Goal: Transaction & Acquisition: Book appointment/travel/reservation

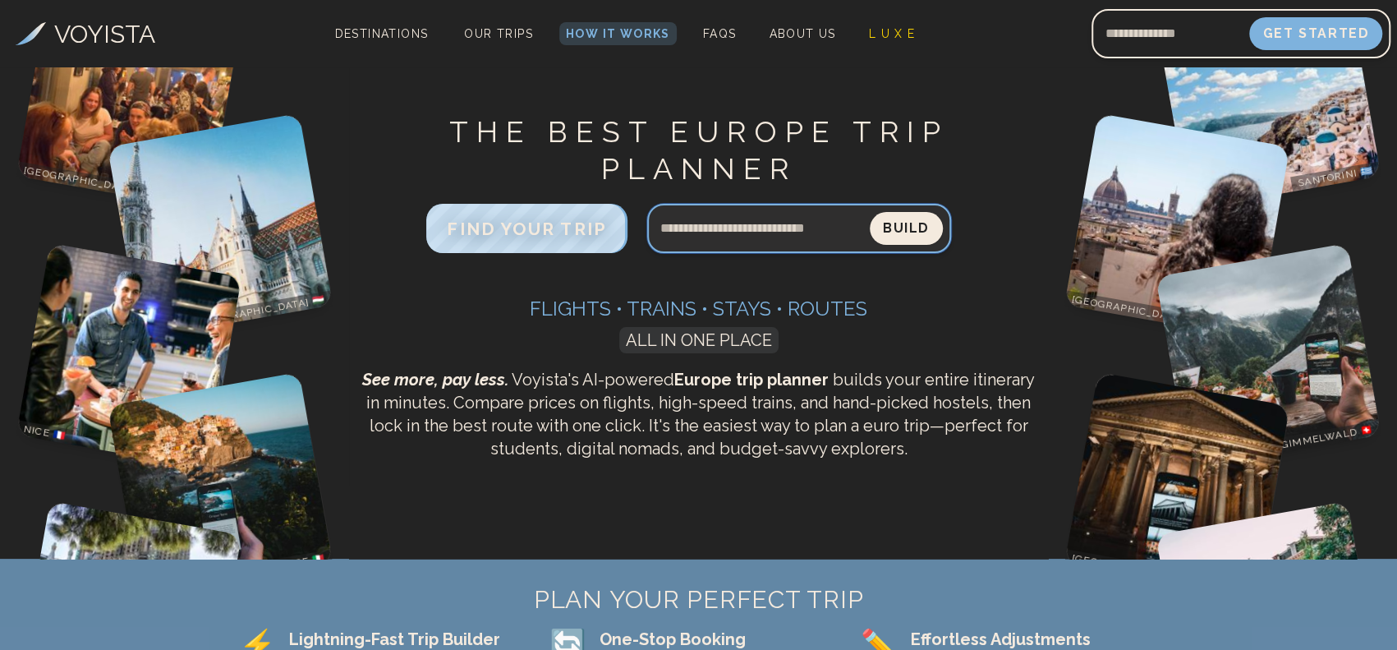
click at [766, 235] on input "Search query" at bounding box center [758, 228] width 223 height 39
type input "**********"
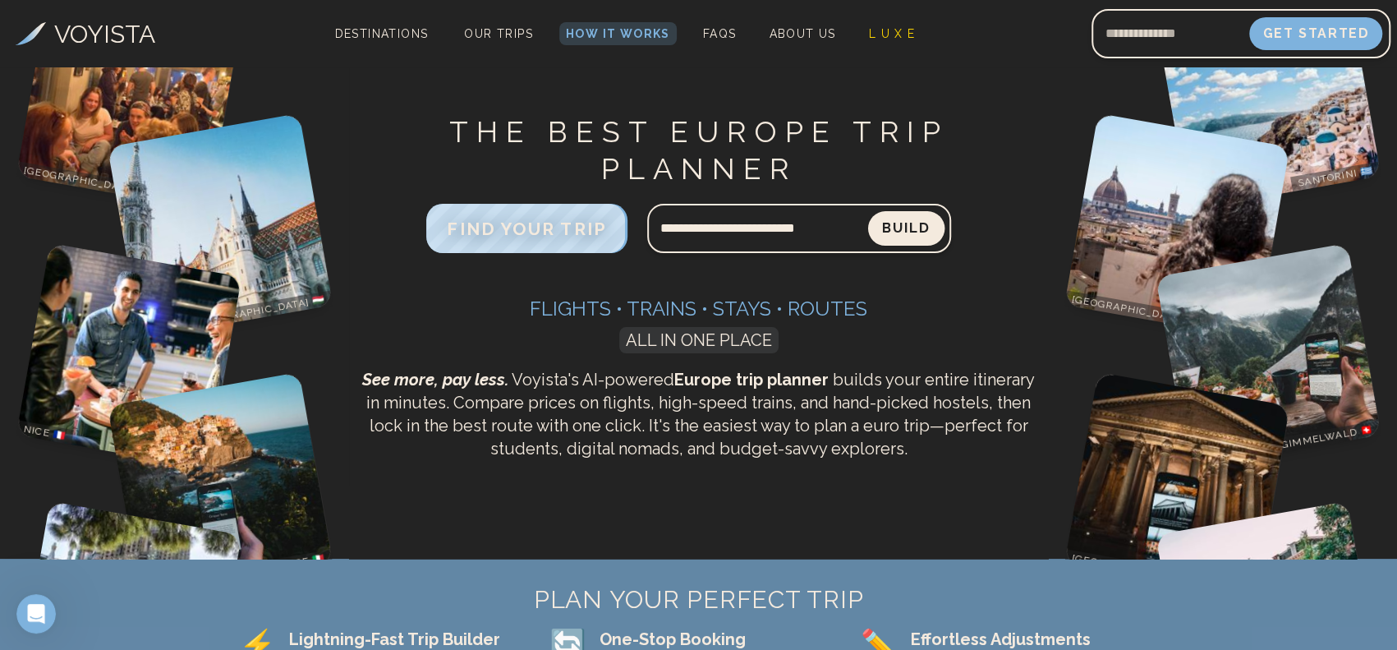
click at [895, 224] on button "Build" at bounding box center [905, 228] width 76 height 35
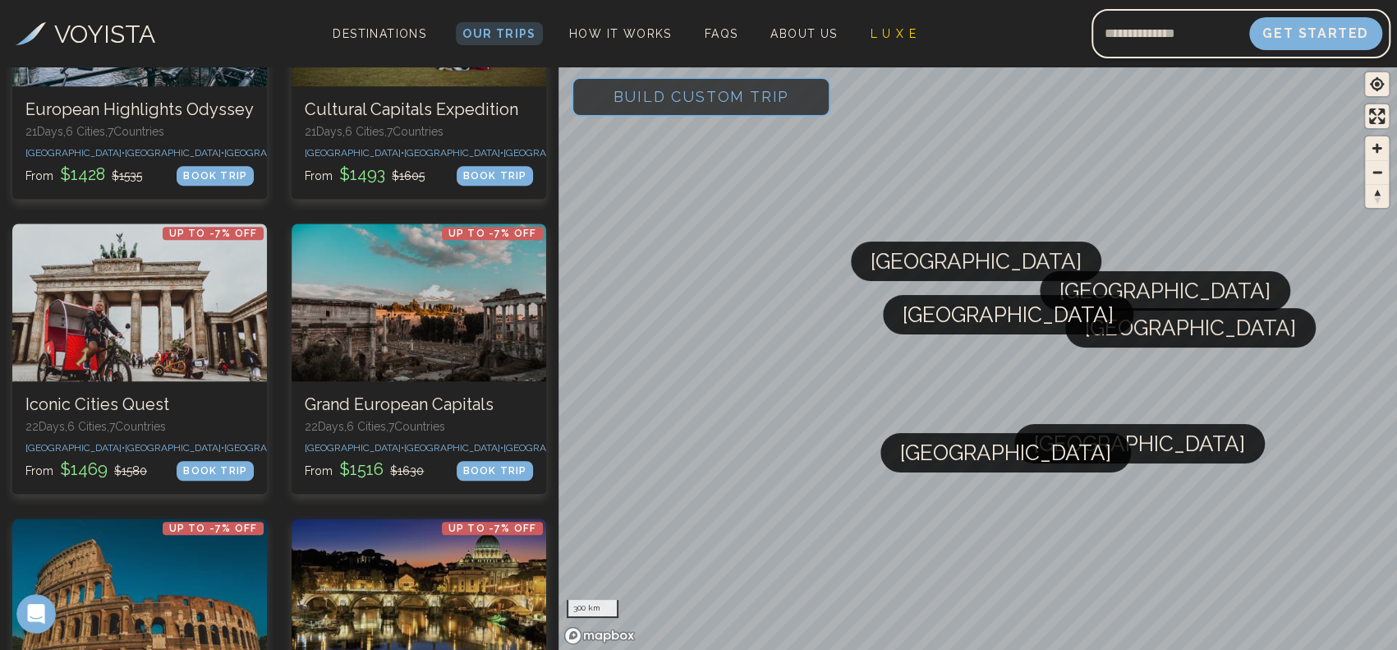
scroll to position [587, 0]
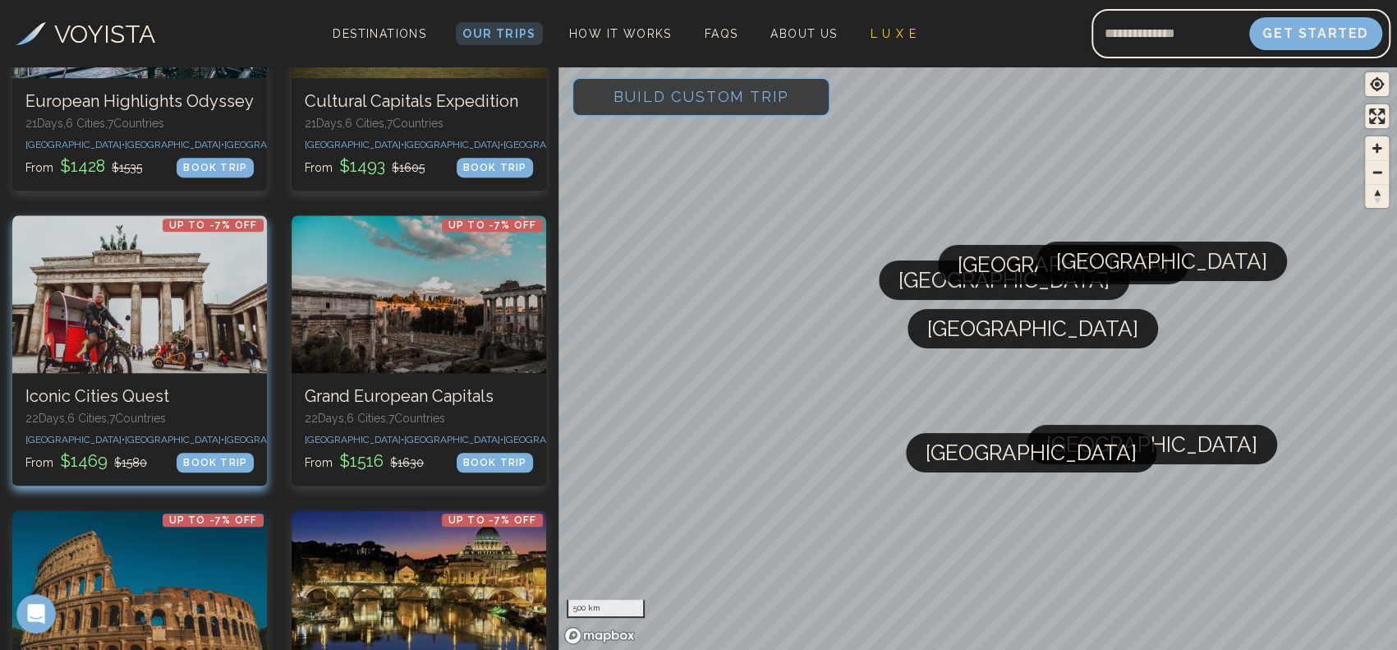
click at [162, 363] on div at bounding box center [139, 294] width 255 height 158
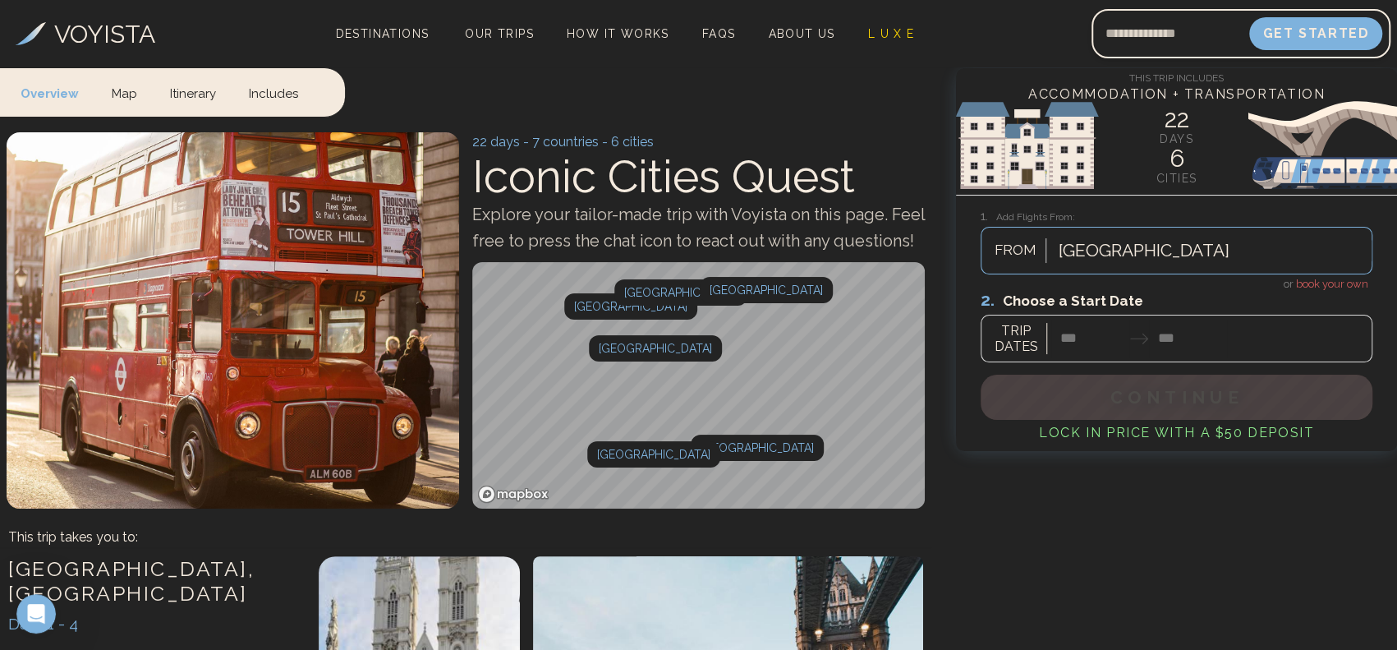
click at [1073, 338] on div at bounding box center [1177, 325] width 392 height 73
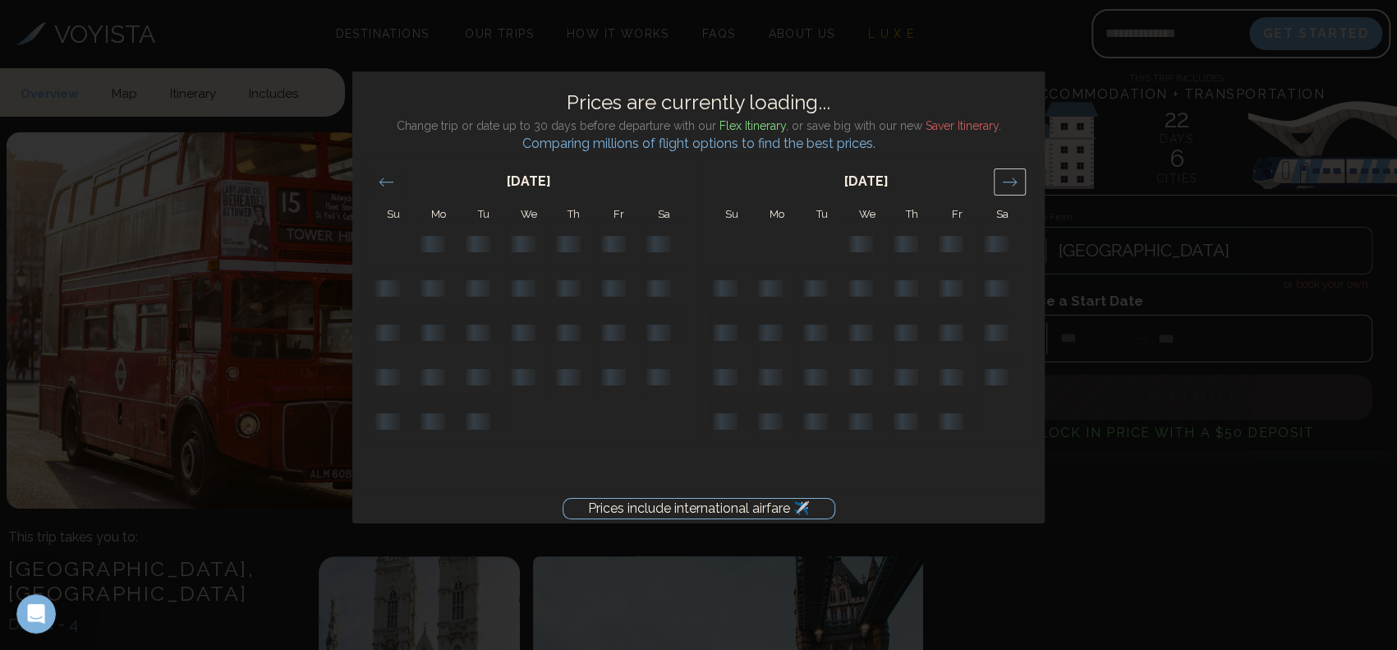
click at [1015, 177] on icon "Move forward to switch to the next month." at bounding box center [1010, 182] width 16 height 16
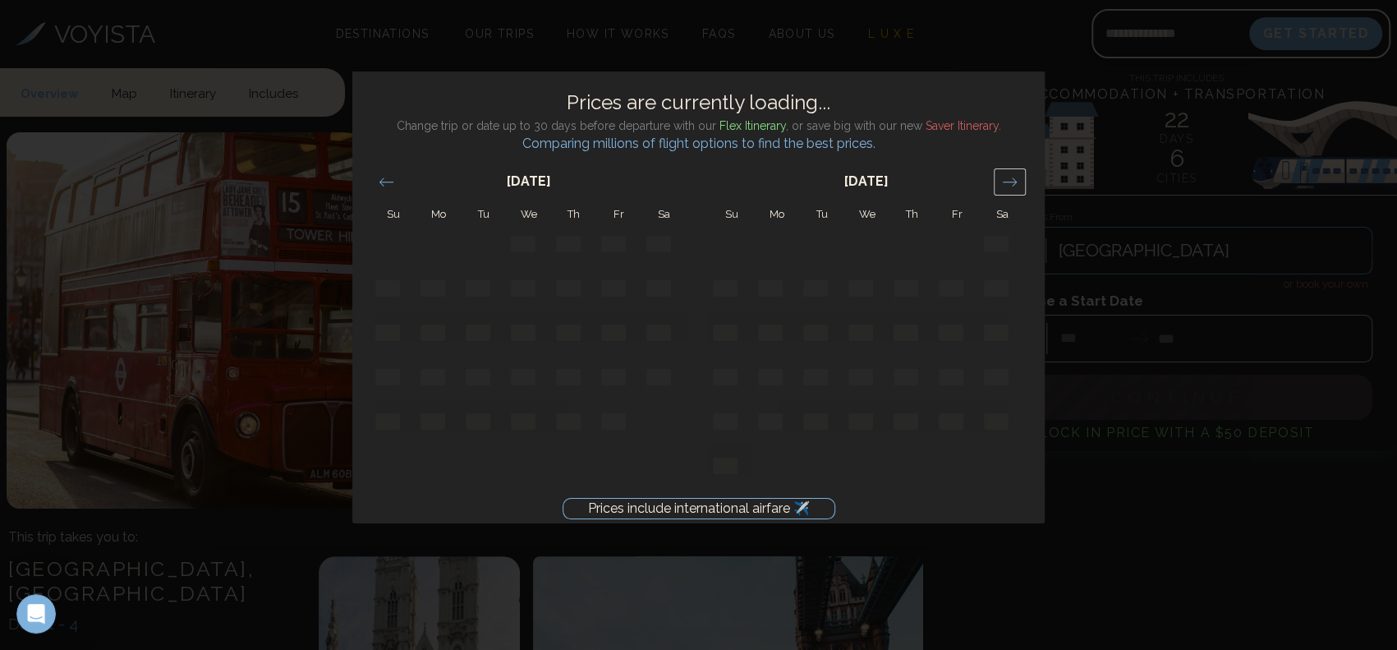
click at [1015, 177] on icon "Move forward to switch to the next month." at bounding box center [1010, 182] width 16 height 16
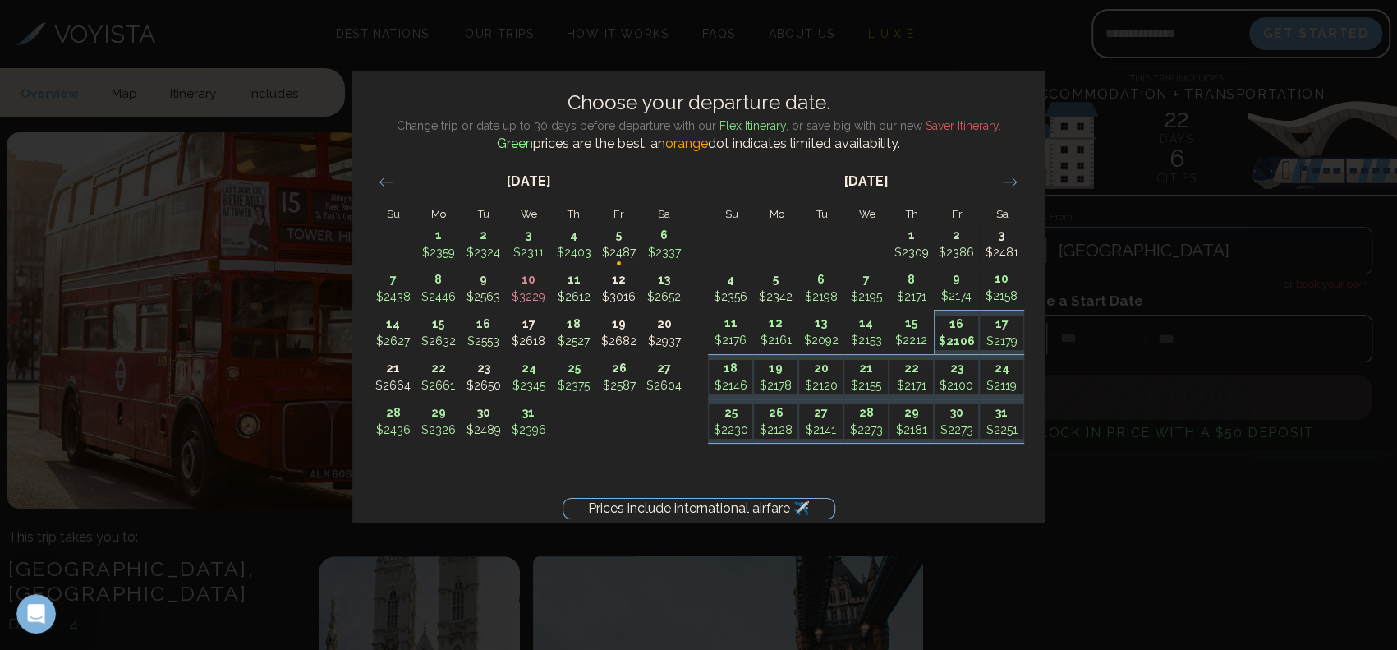
click at [966, 343] on p "$2106" at bounding box center [958, 341] width 44 height 17
type input "********"
type input "*******"
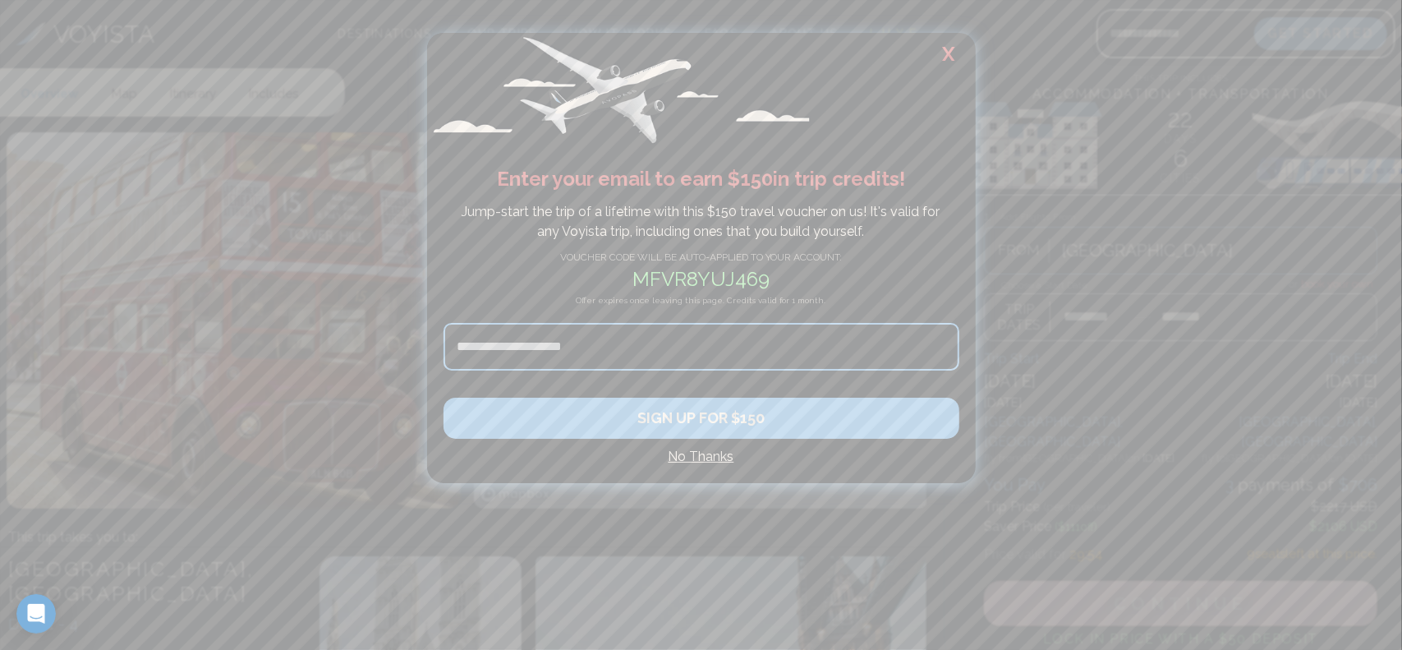
click at [946, 53] on h2 "X" at bounding box center [949, 54] width 53 height 43
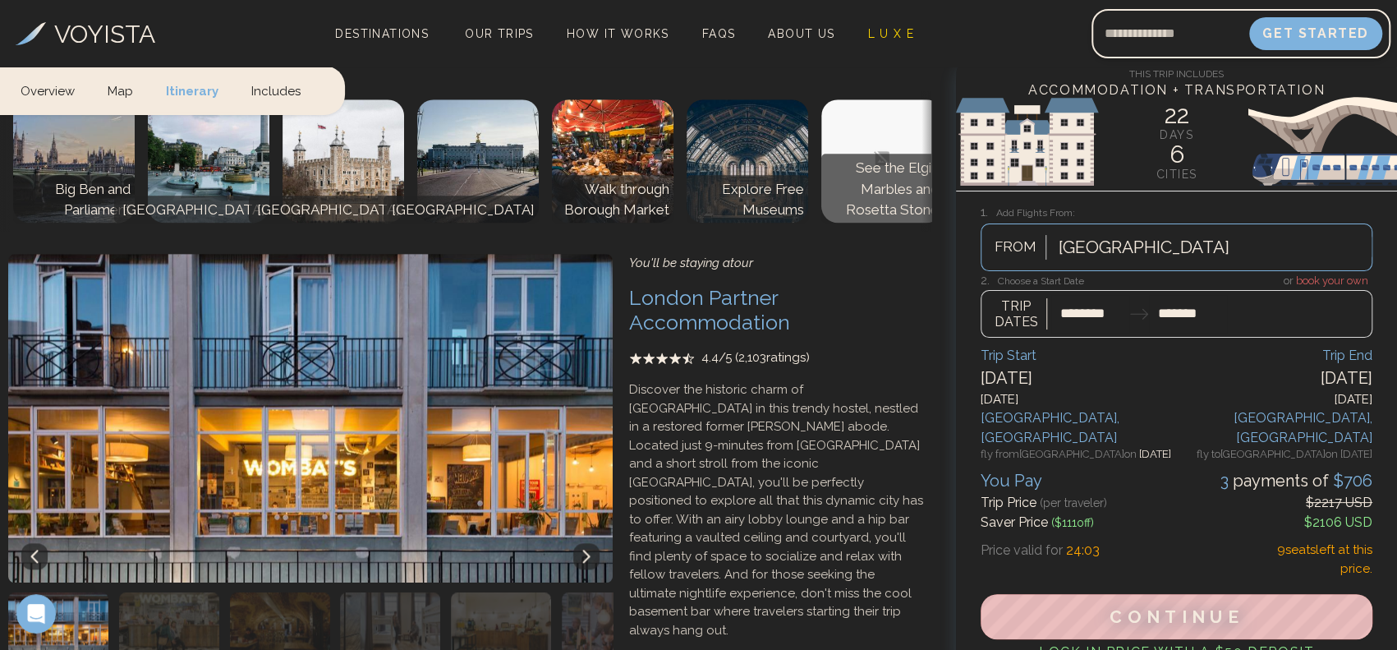
scroll to position [1018, 0]
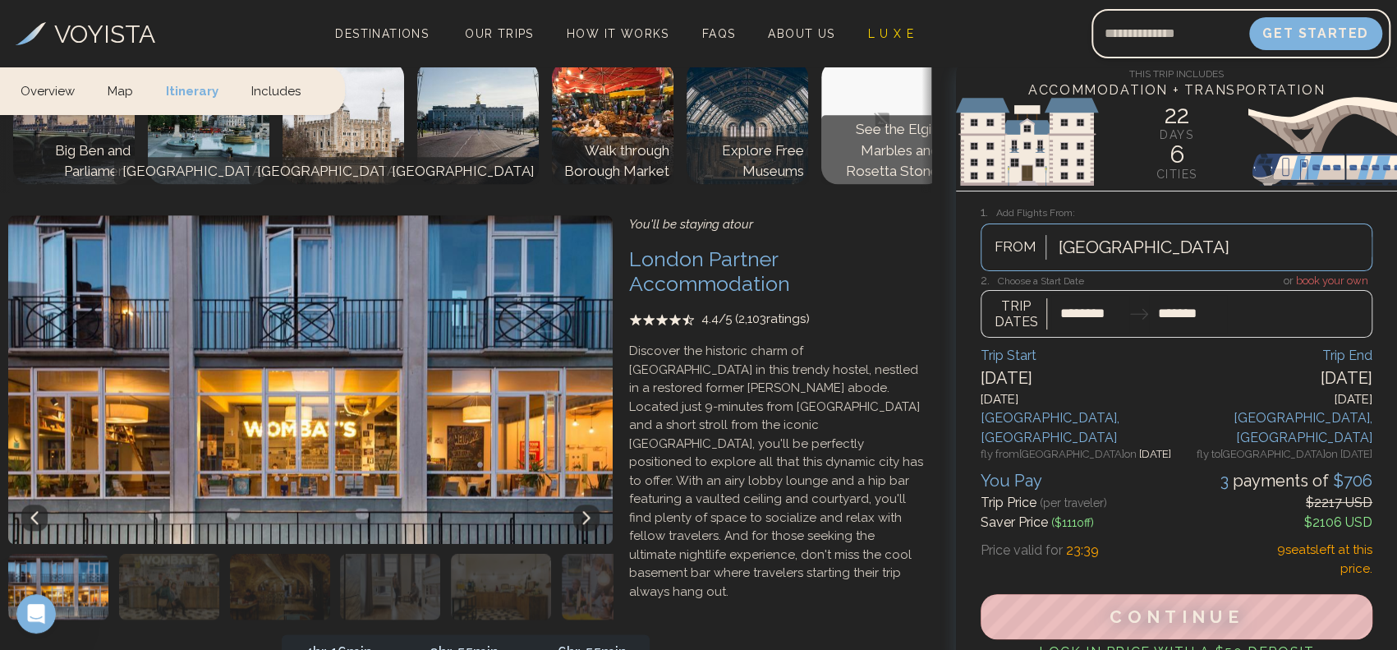
click at [585, 511] on icon at bounding box center [586, 517] width 13 height 13
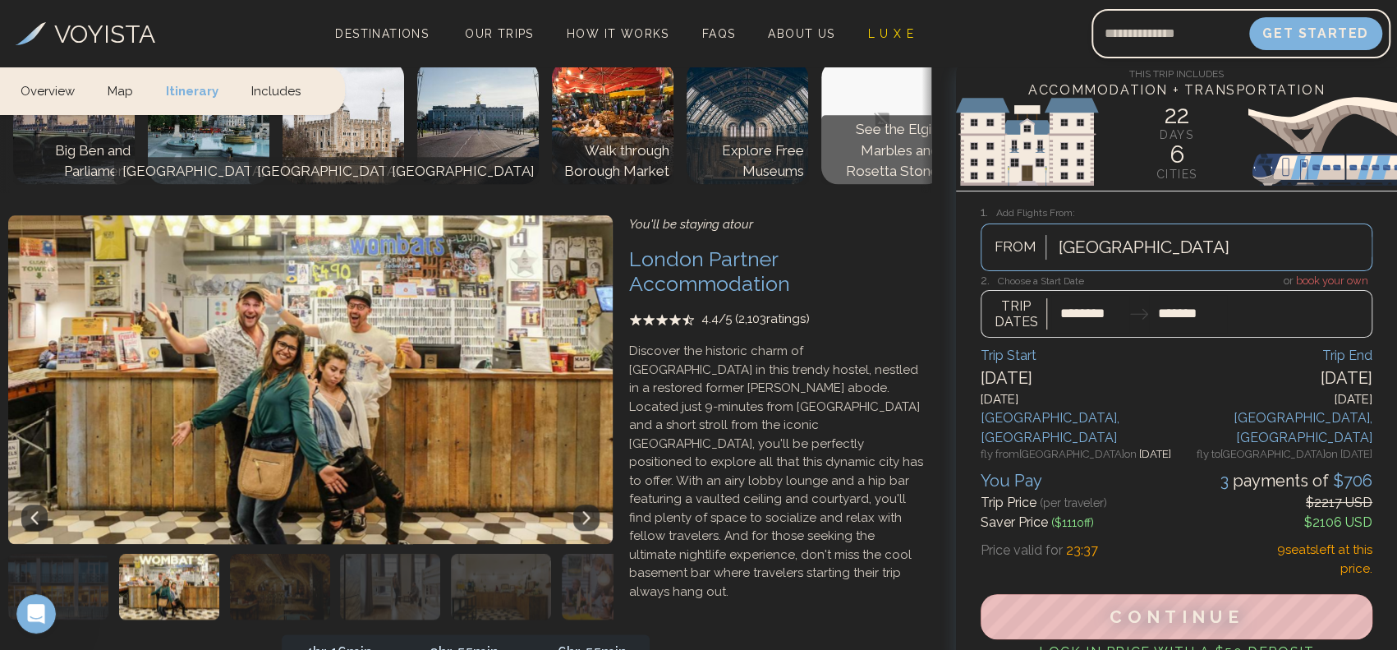
click at [585, 511] on icon at bounding box center [586, 517] width 13 height 13
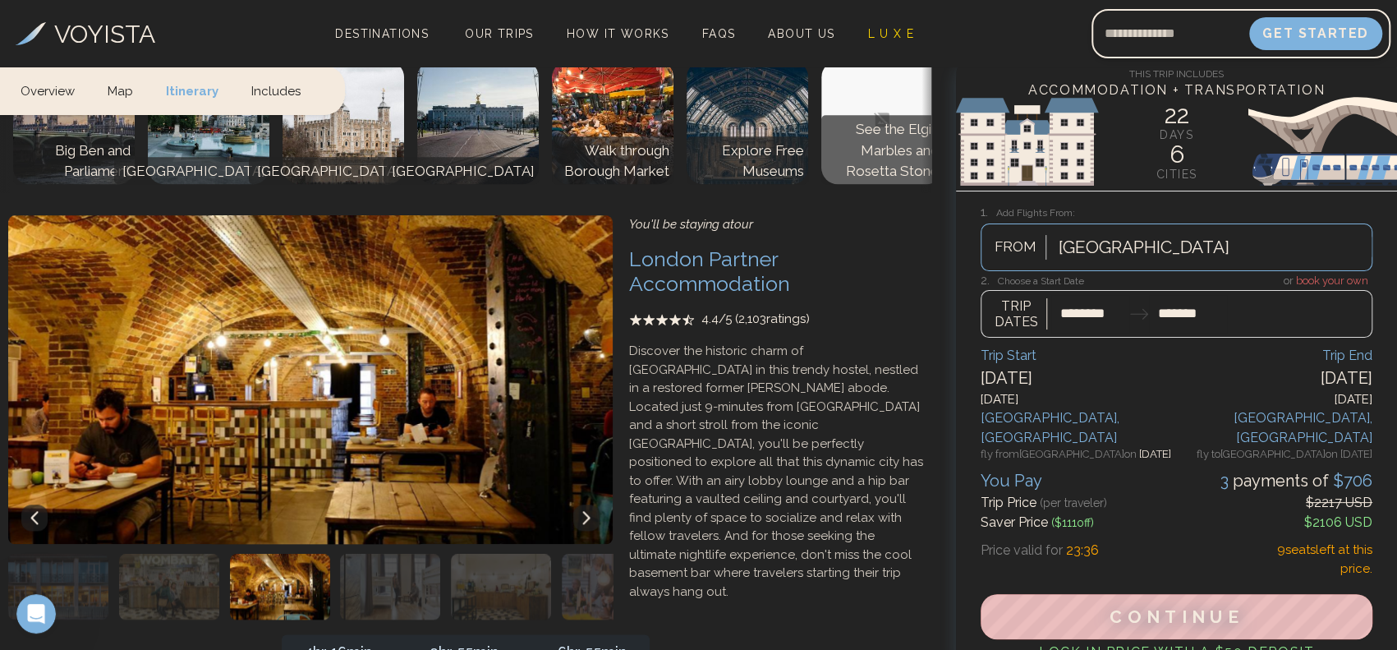
click at [585, 511] on icon at bounding box center [586, 517] width 13 height 13
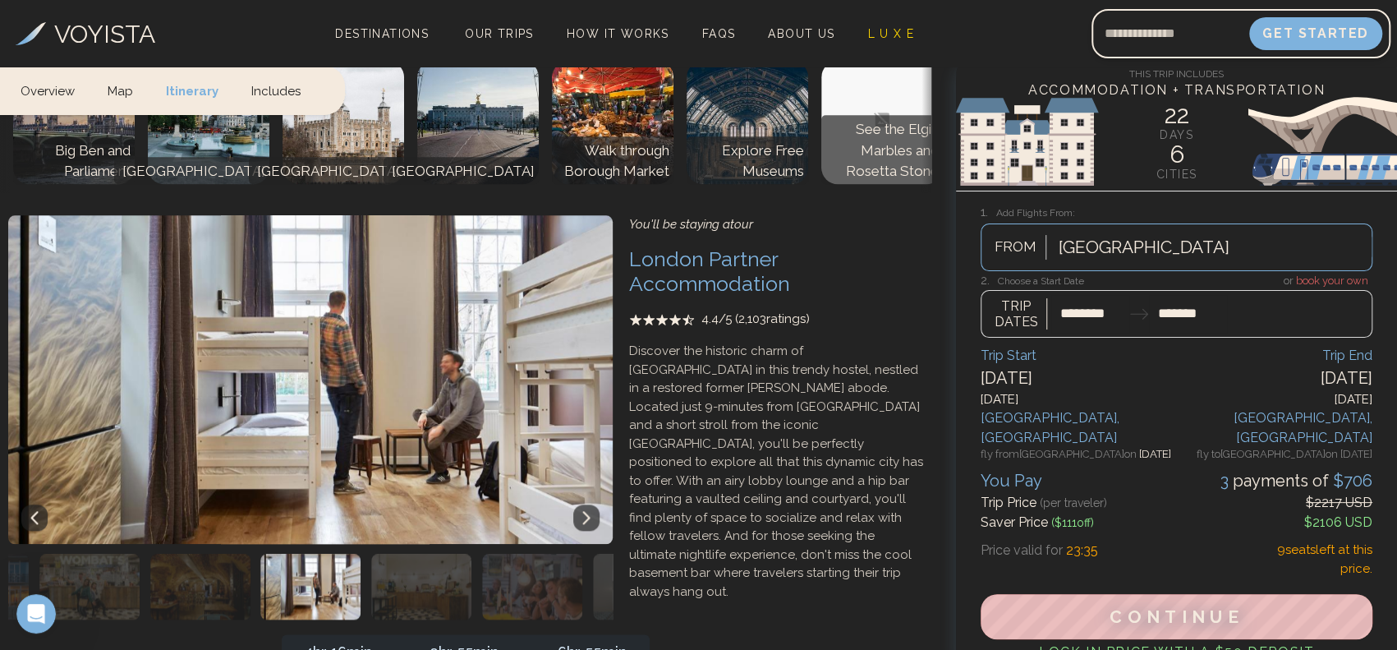
click at [585, 511] on icon at bounding box center [586, 517] width 13 height 13
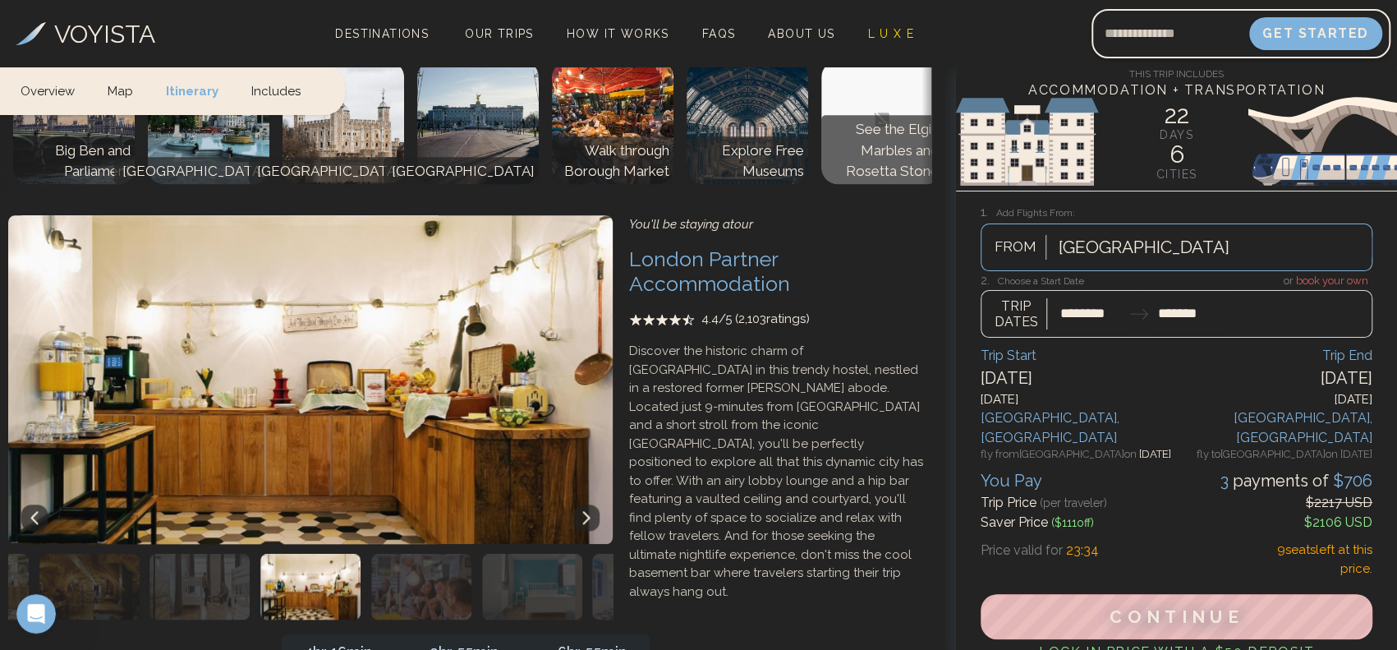
click at [585, 511] on icon at bounding box center [586, 517] width 13 height 13
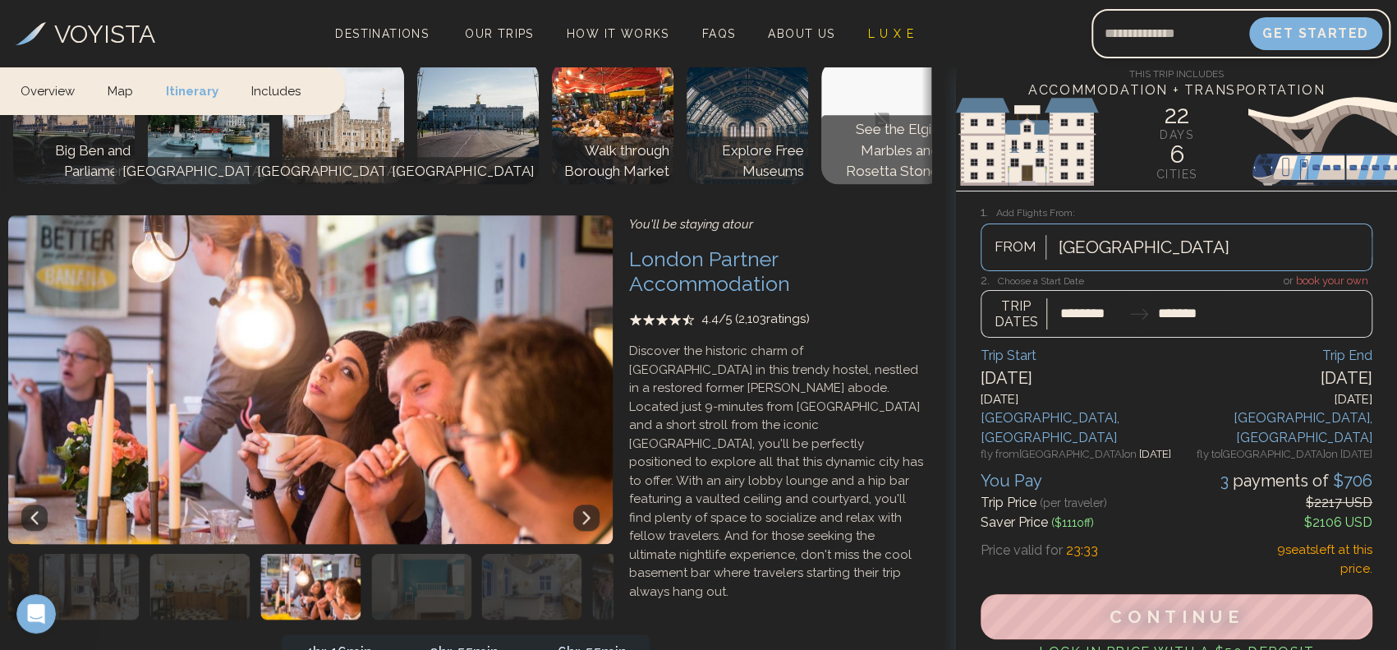
click at [585, 511] on icon at bounding box center [586, 517] width 13 height 13
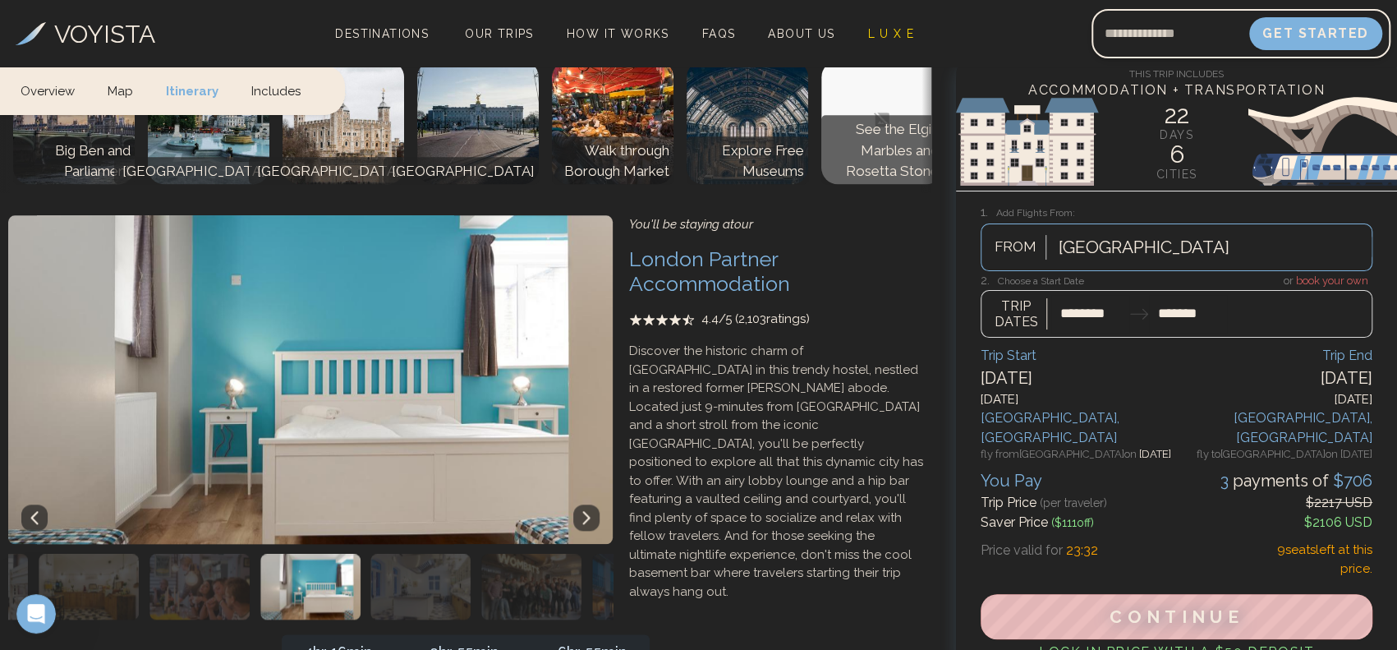
click at [585, 511] on icon at bounding box center [586, 517] width 13 height 13
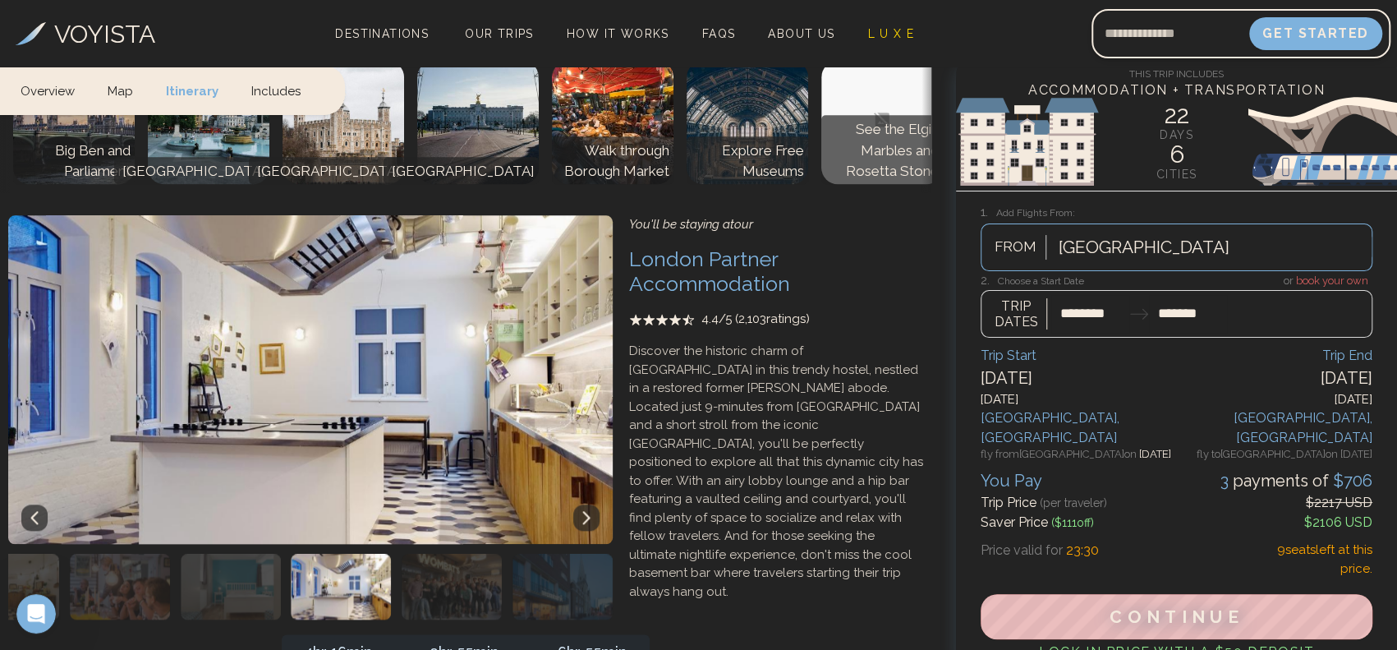
click at [585, 511] on icon at bounding box center [586, 517] width 13 height 13
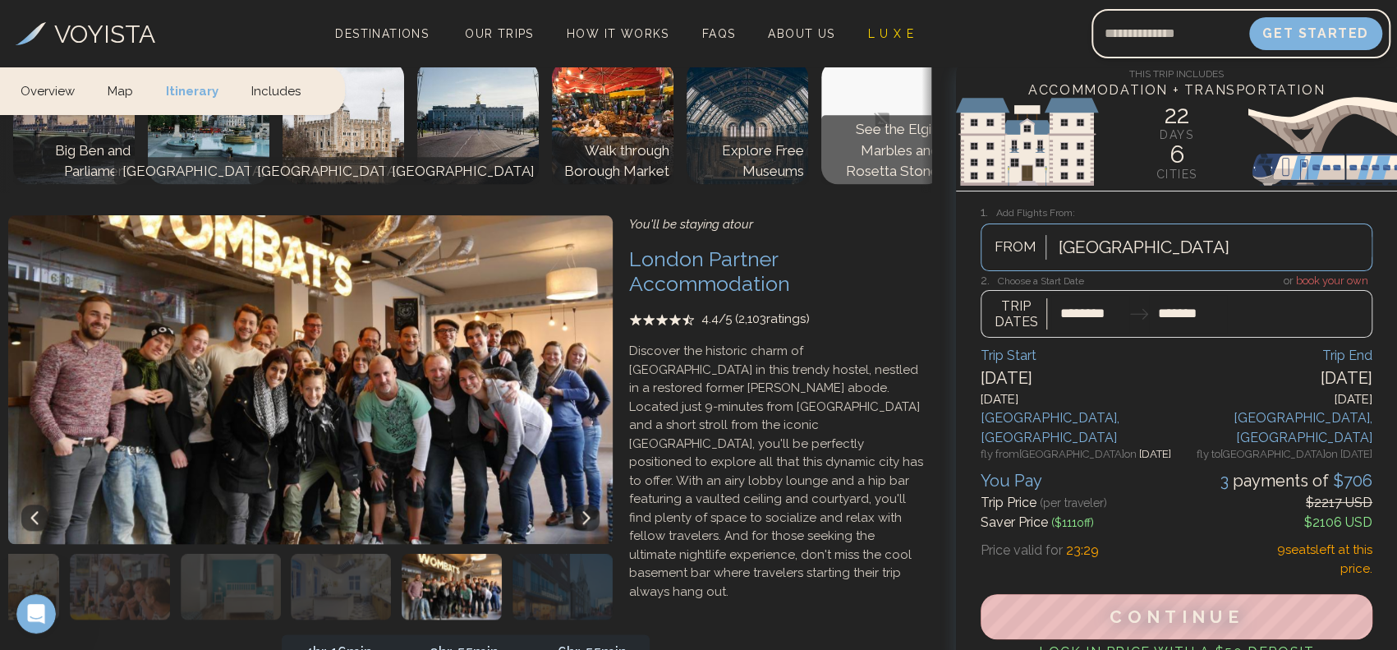
click at [585, 511] on icon at bounding box center [586, 517] width 13 height 13
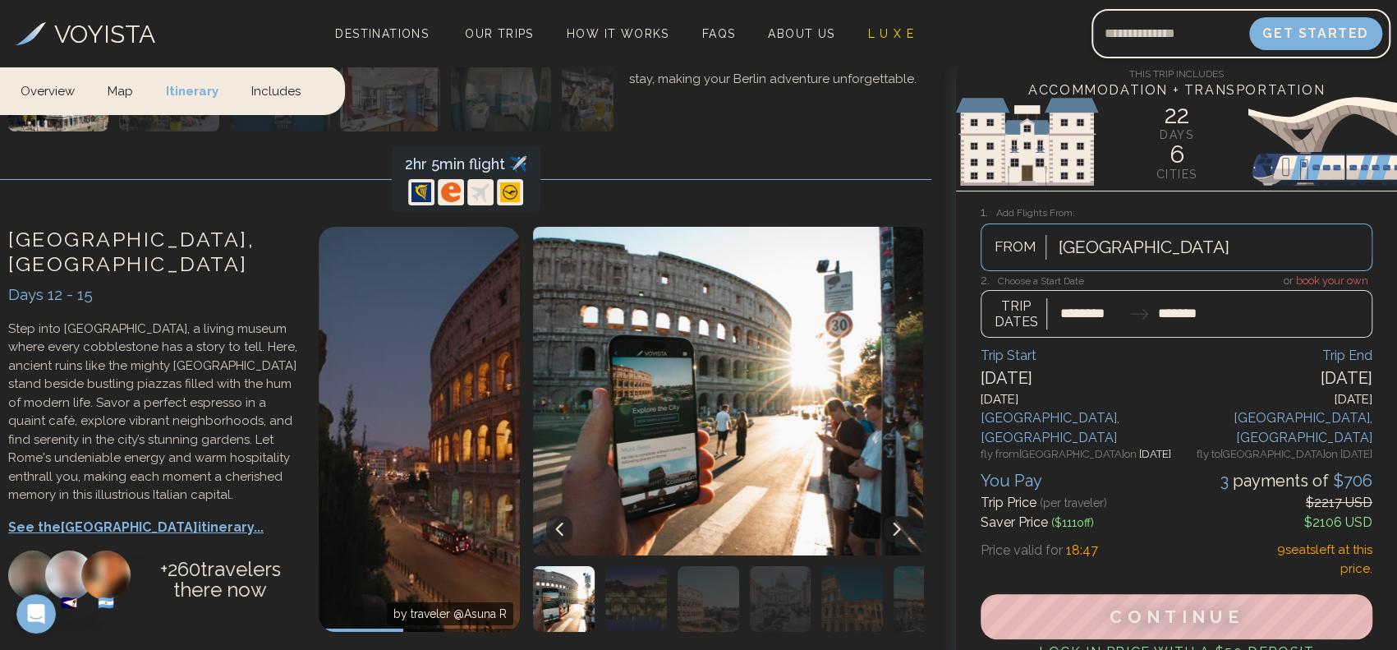
scroll to position [3722, 0]
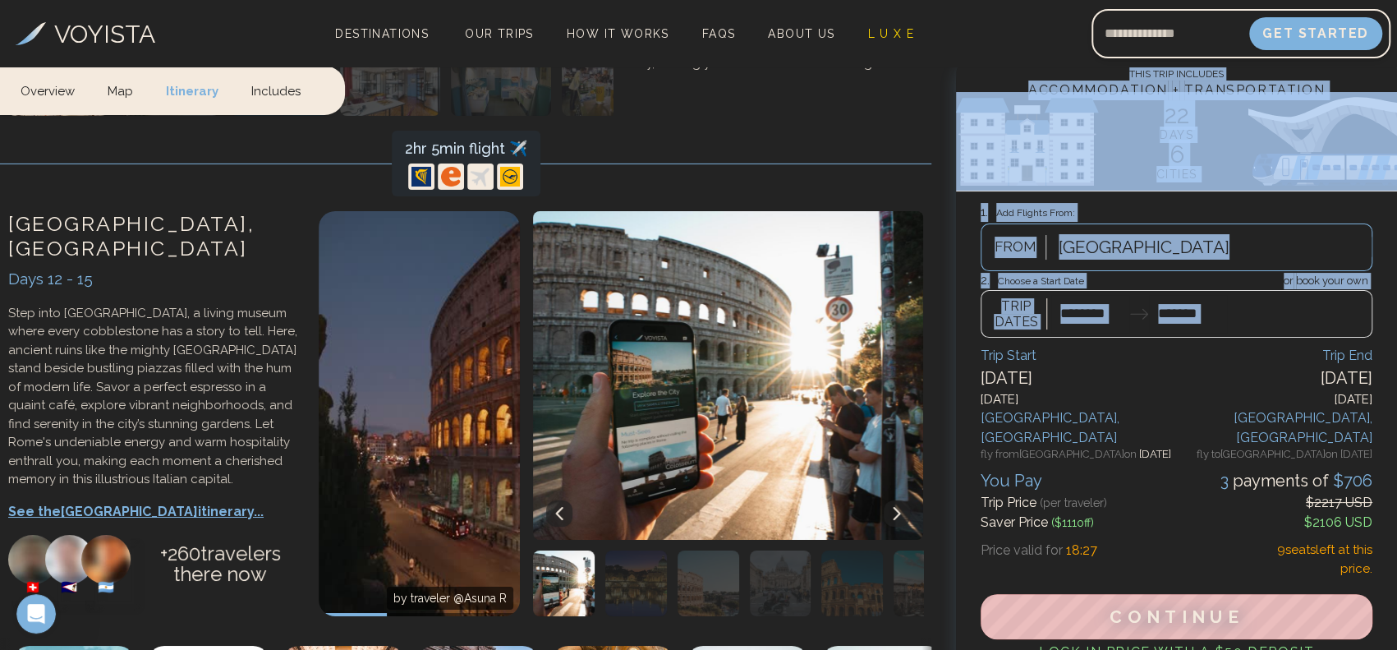
drag, startPoint x: 1397, startPoint y: 303, endPoint x: 1397, endPoint y: 196, distance: 107.6
click at [1380, 211] on div "This Trip Includes Accommodation + Transportation 22 days 6 cities 1. Add Fligh…" at bounding box center [1176, 367] width 441 height 606
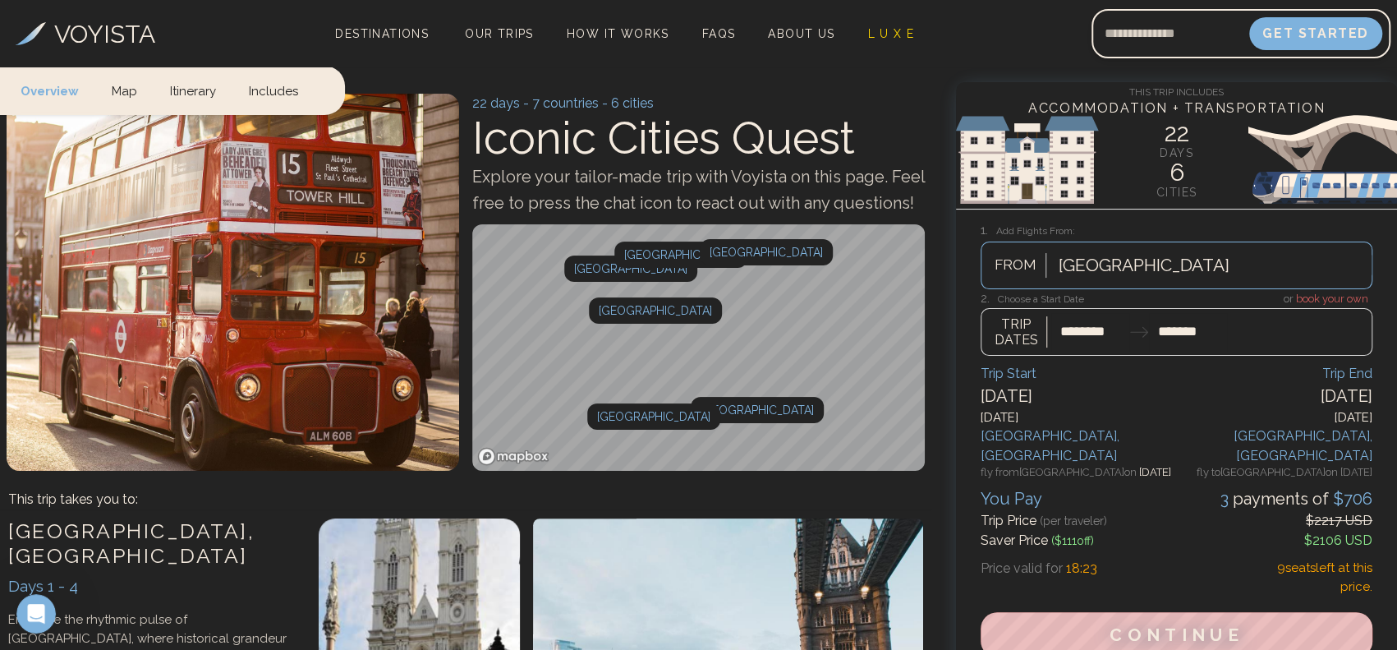
scroll to position [0, 0]
